Goal: Task Accomplishment & Management: Complete application form

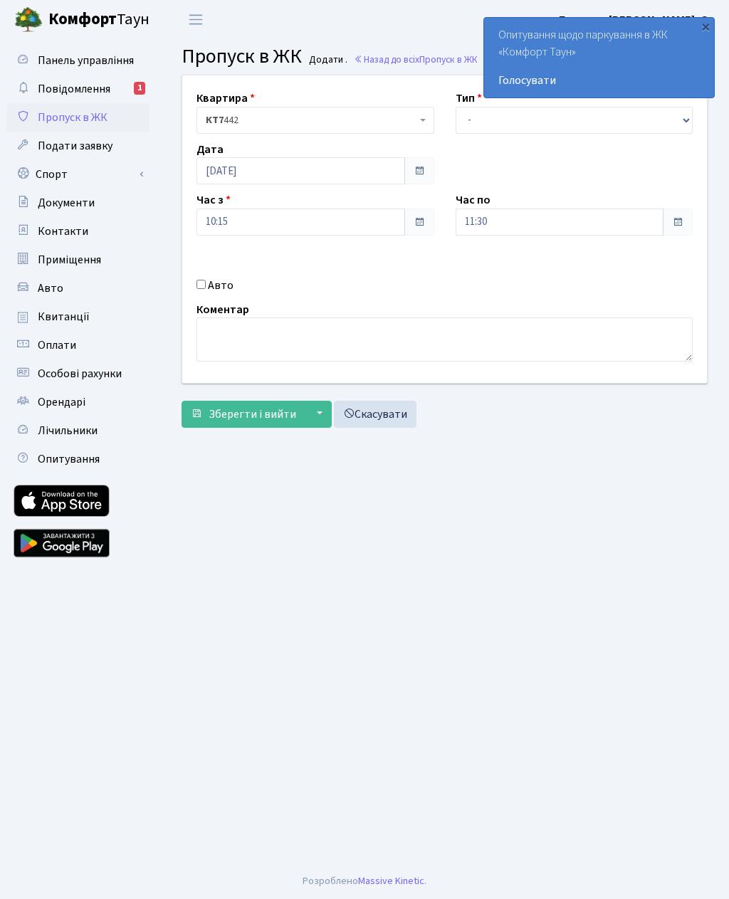
click at [201, 293] on div "Авто" at bounding box center [315, 284] width 259 height 17
click at [204, 286] on input "Авто" at bounding box center [201, 283] width 9 height 9
checkbox input "true"
type input "АА7643МН"
click at [494, 118] on select "- Доставка Таксі Гості Сервіс" at bounding box center [575, 120] width 238 height 27
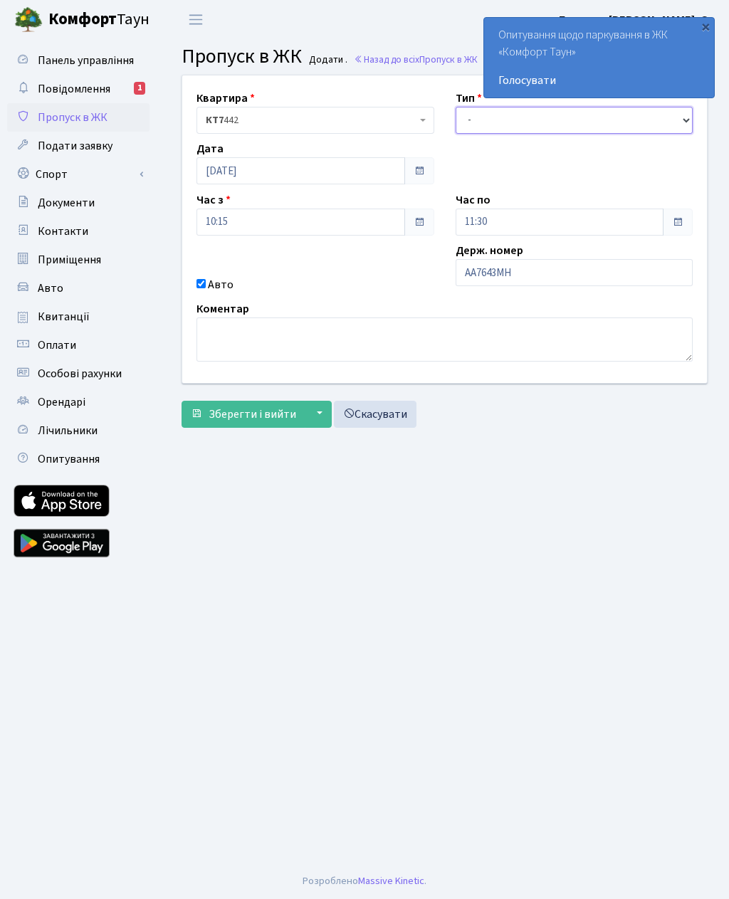
select select "3"
click at [235, 410] on span "Зберегти і вийти" at bounding box center [253, 415] width 88 height 16
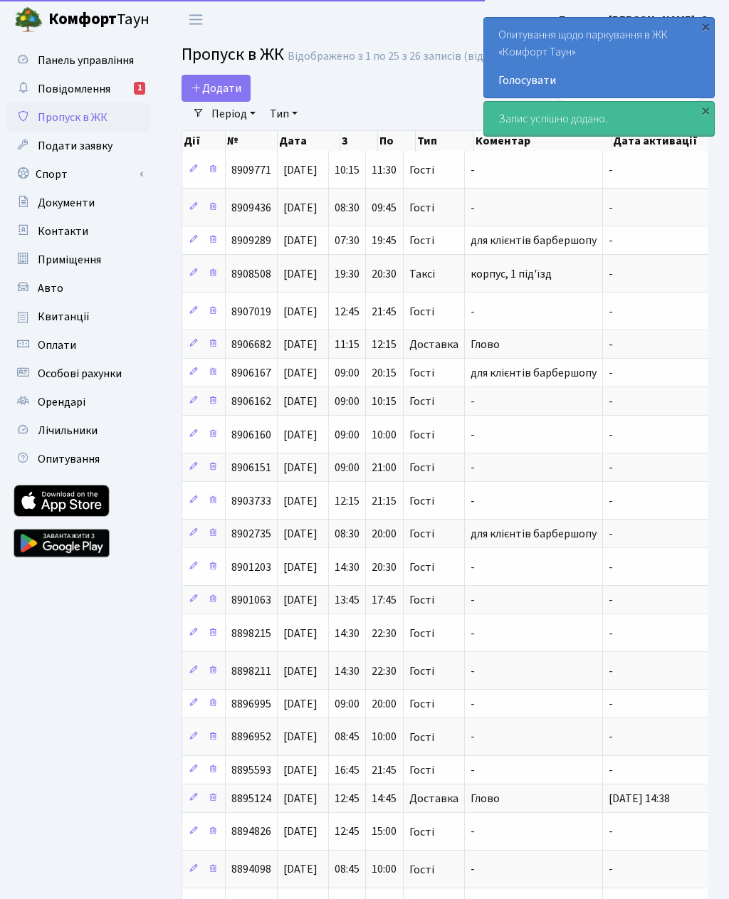
select select "25"
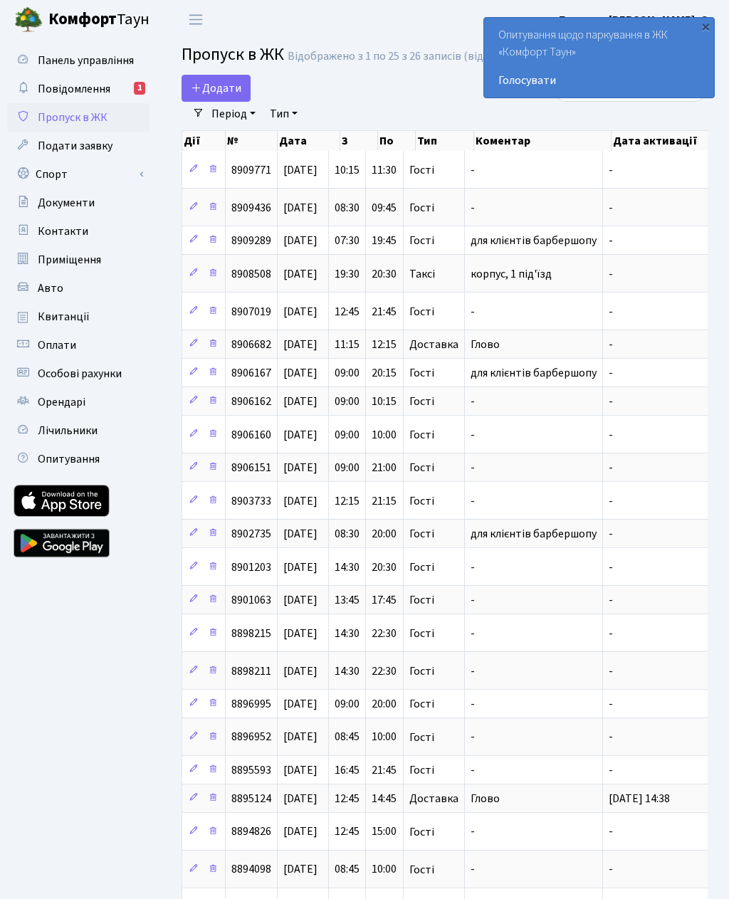
click at [226, 103] on link "Період" at bounding box center [234, 114] width 56 height 24
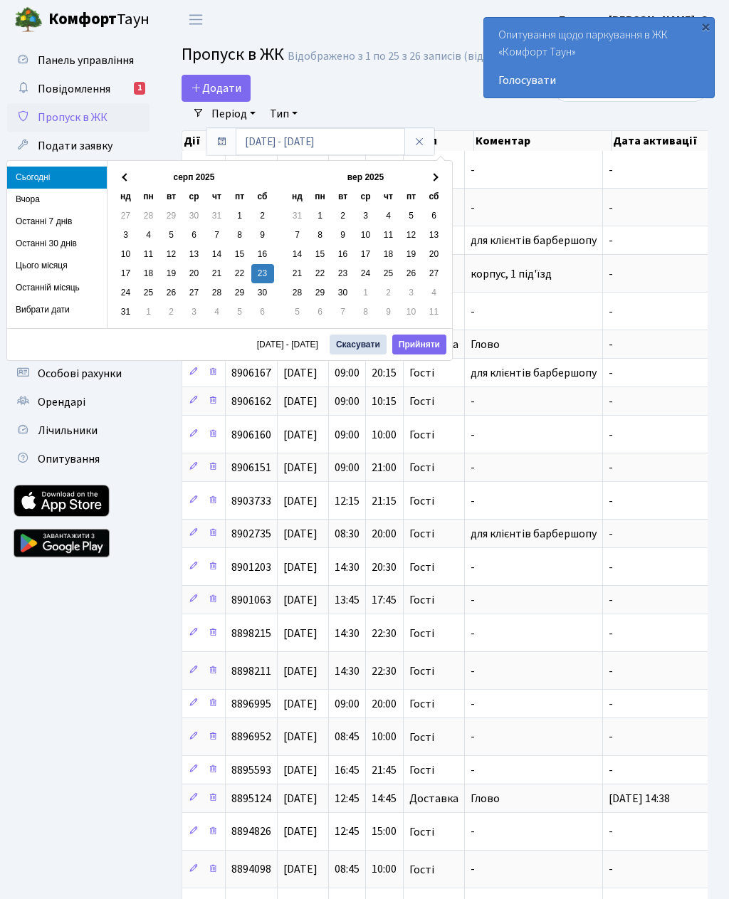
click at [204, 90] on span "Додати" at bounding box center [216, 88] width 51 height 16
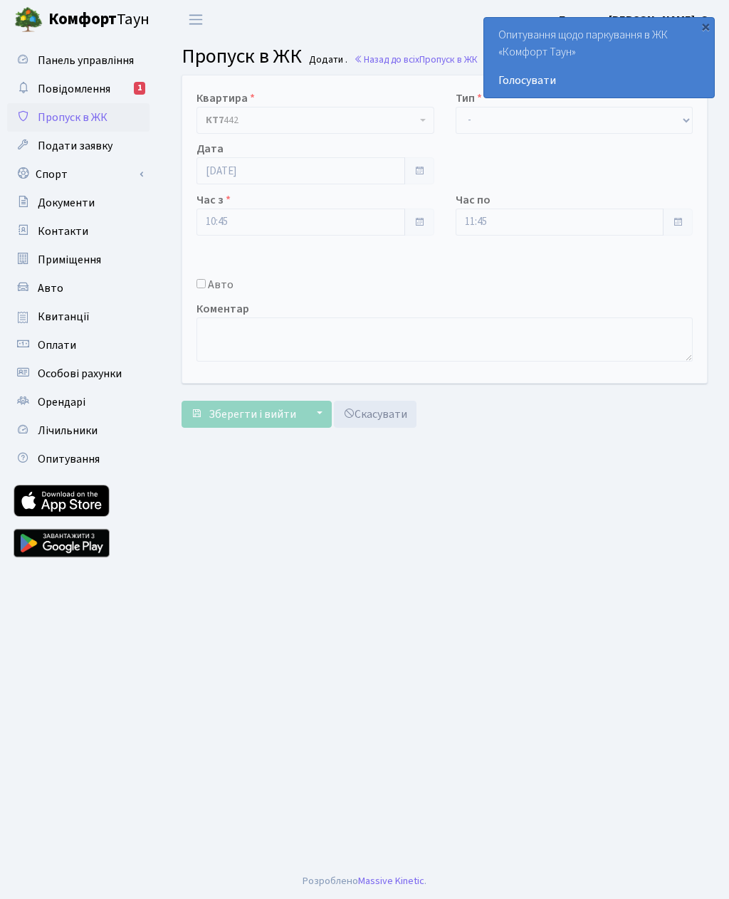
click at [206, 279] on input "Авто" at bounding box center [201, 283] width 9 height 9
checkbox input "true"
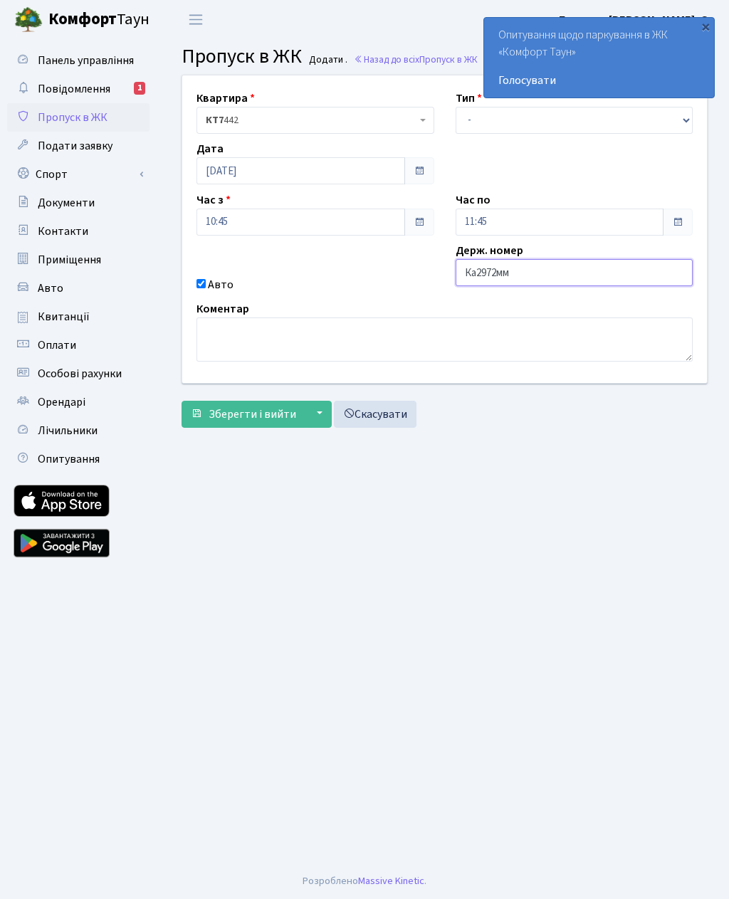
type input "Ка2972мм"
click at [470, 125] on select "- Доставка Таксі Гості Сервіс" at bounding box center [575, 120] width 238 height 27
select select "3"
click at [501, 226] on input "11:45" at bounding box center [560, 222] width 209 height 27
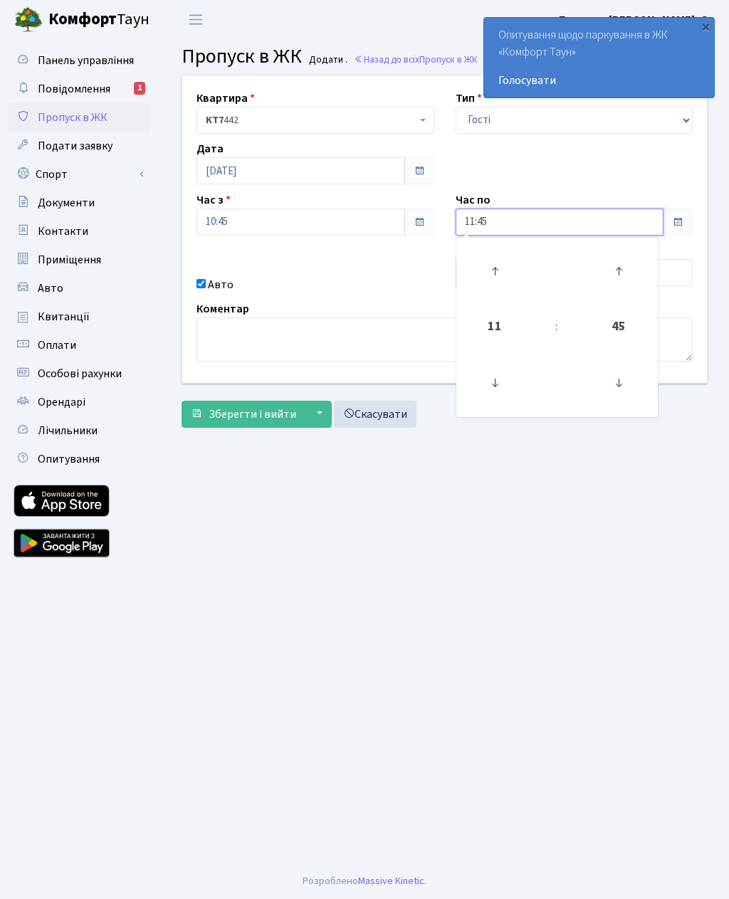
click at [504, 254] on icon at bounding box center [495, 271] width 38 height 38
click at [498, 253] on icon at bounding box center [495, 271] width 38 height 38
click at [509, 249] on link at bounding box center [495, 271] width 42 height 51
click at [492, 249] on link at bounding box center [495, 271] width 42 height 51
click at [489, 252] on icon at bounding box center [495, 271] width 38 height 38
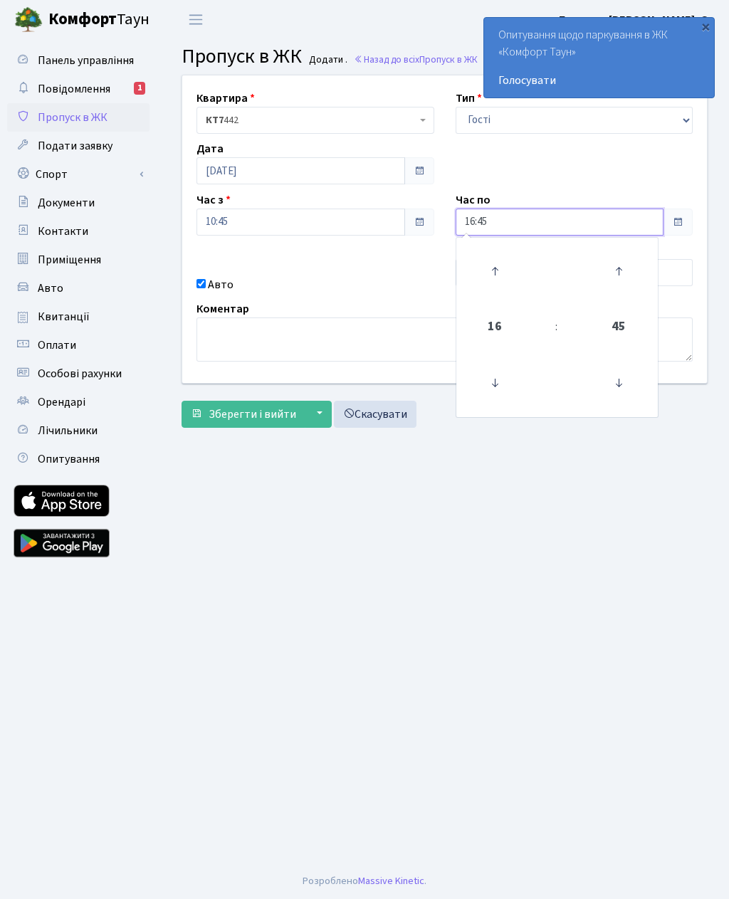
click at [496, 252] on icon at bounding box center [495, 271] width 38 height 38
click at [503, 249] on link at bounding box center [495, 271] width 42 height 51
click at [490, 252] on icon at bounding box center [495, 271] width 38 height 38
click at [494, 252] on icon at bounding box center [495, 271] width 38 height 38
type input "20:45"
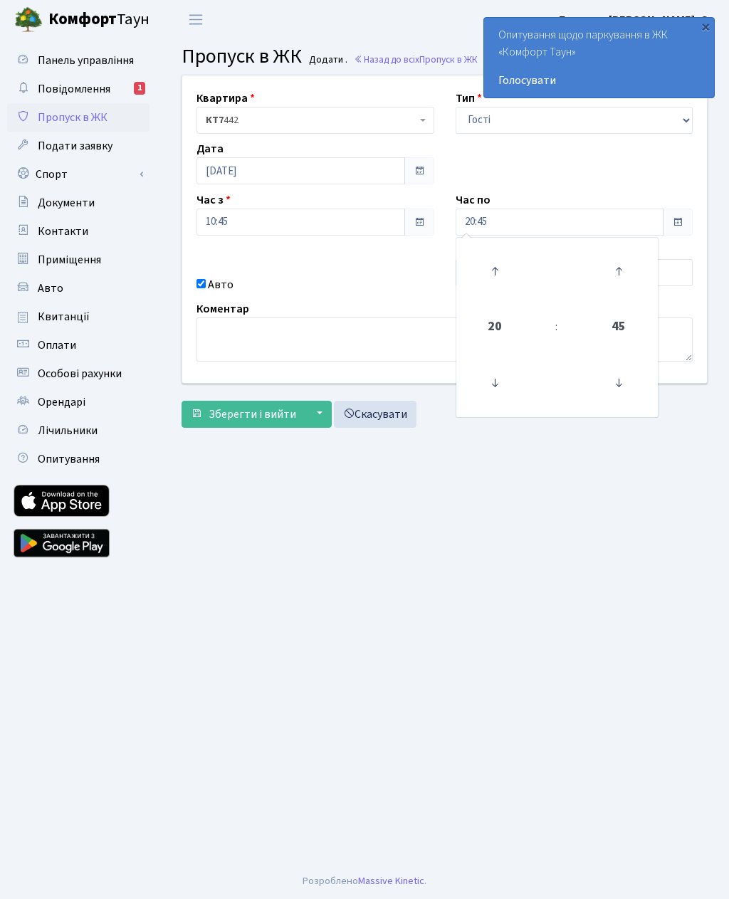
click at [285, 407] on span "Зберегти і вийти" at bounding box center [253, 415] width 88 height 16
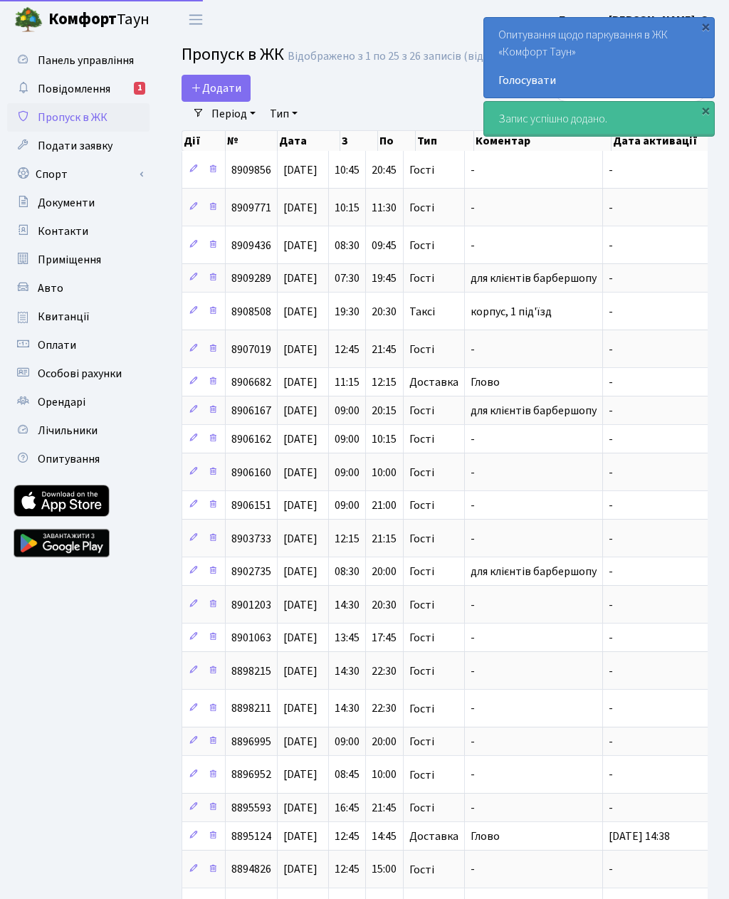
select select "25"
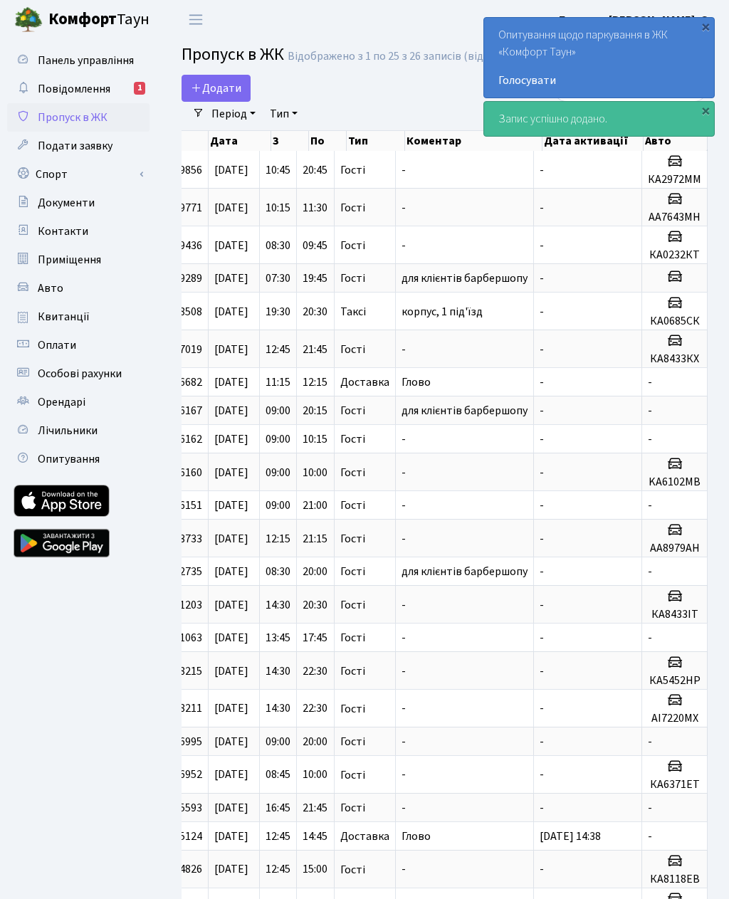
scroll to position [0, 69]
